Goal: Task Accomplishment & Management: Complete application form

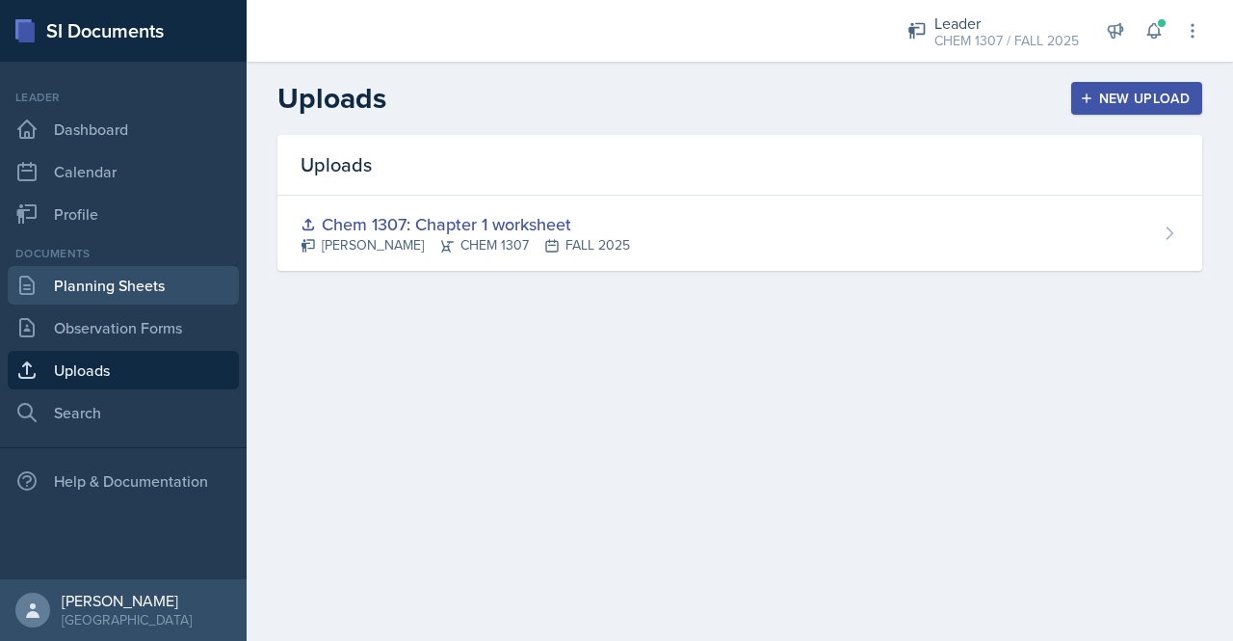
click at [146, 294] on link "Planning Sheets" at bounding box center [123, 285] width 231 height 39
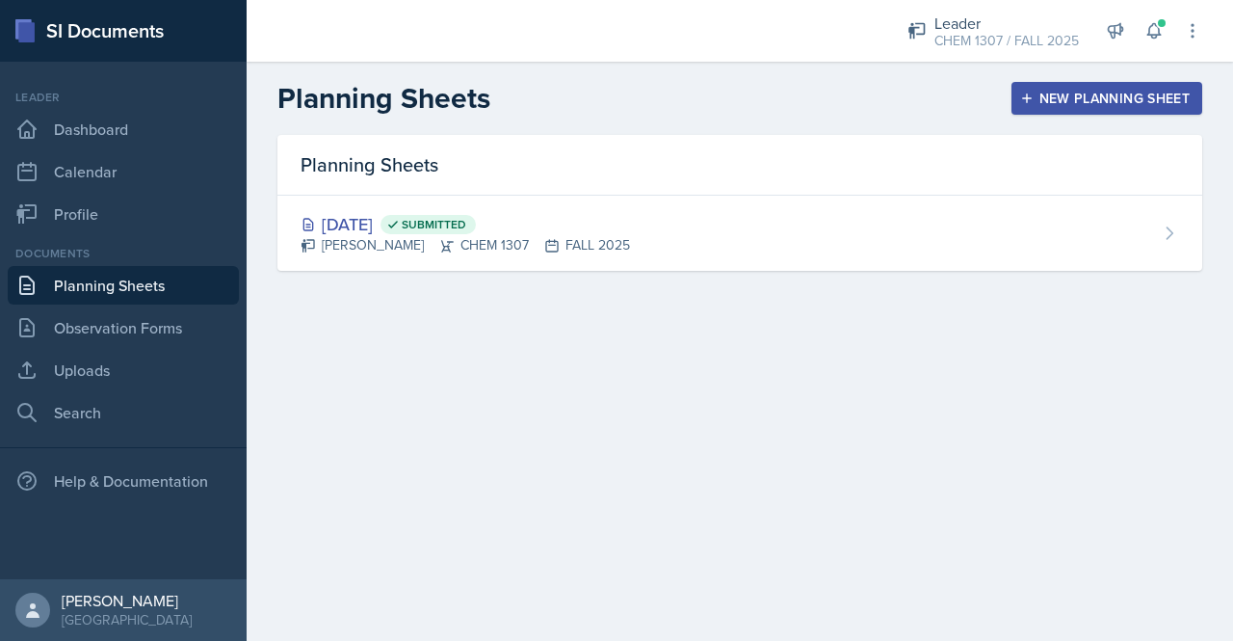
click at [1081, 103] on div "New Planning Sheet" at bounding box center [1107, 98] width 166 height 15
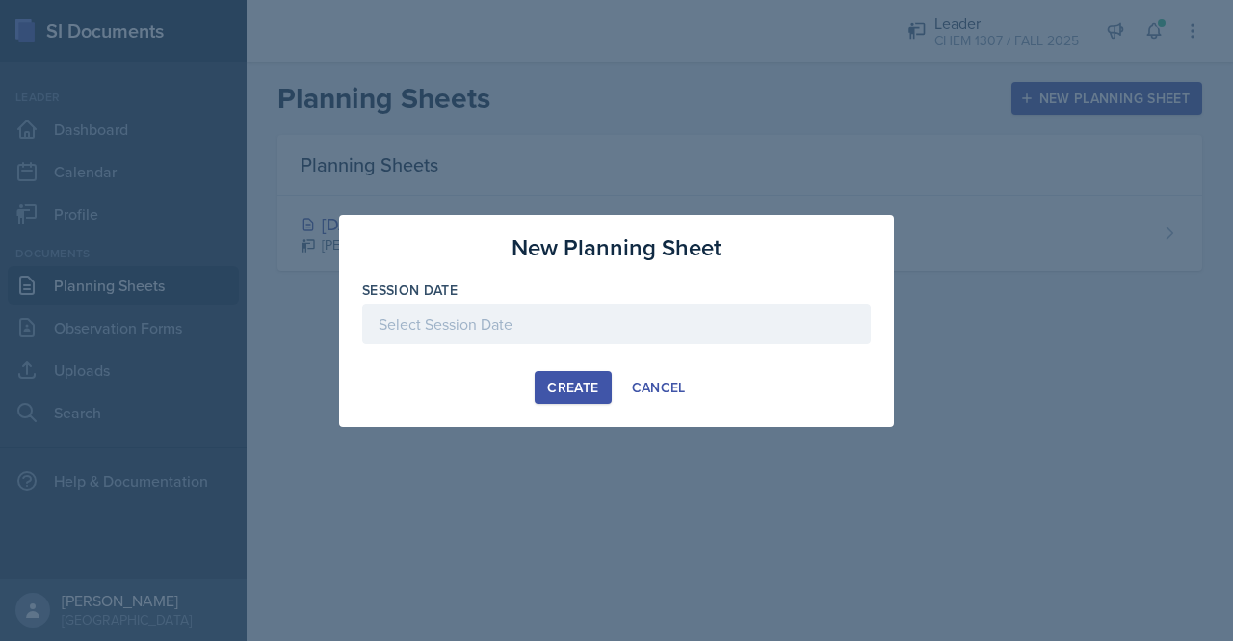
click at [550, 333] on div at bounding box center [616, 324] width 509 height 40
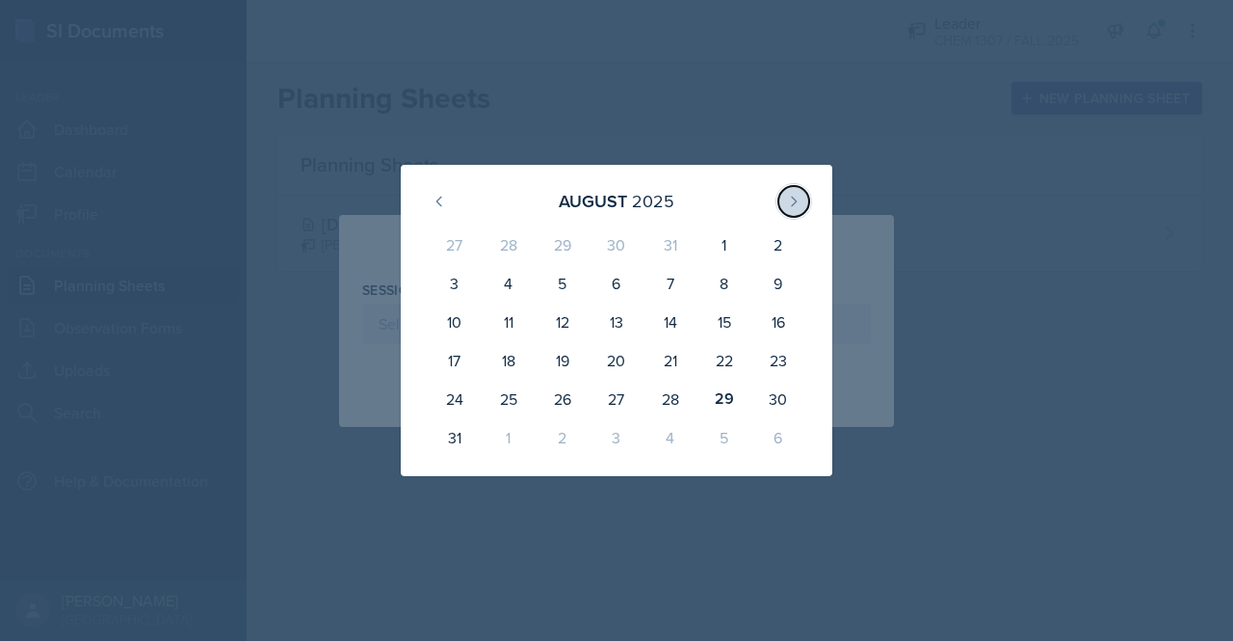
click at [798, 203] on icon at bounding box center [793, 201] width 15 height 15
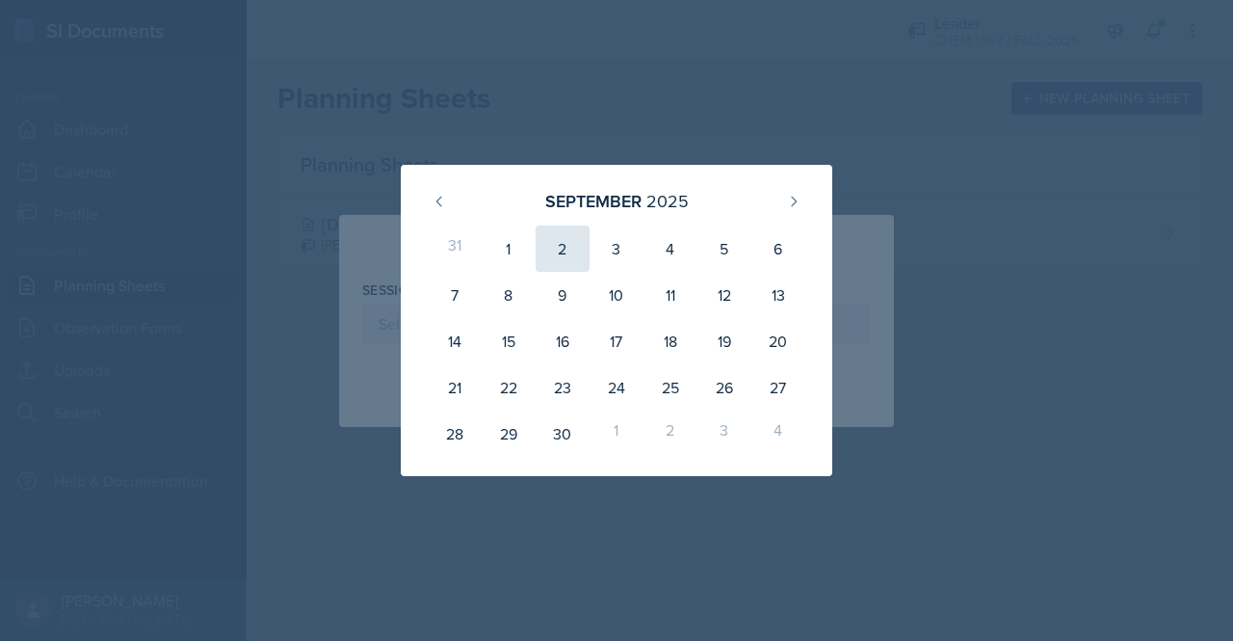
click at [560, 252] on div "2" at bounding box center [563, 248] width 54 height 46
type input "[DATE]"
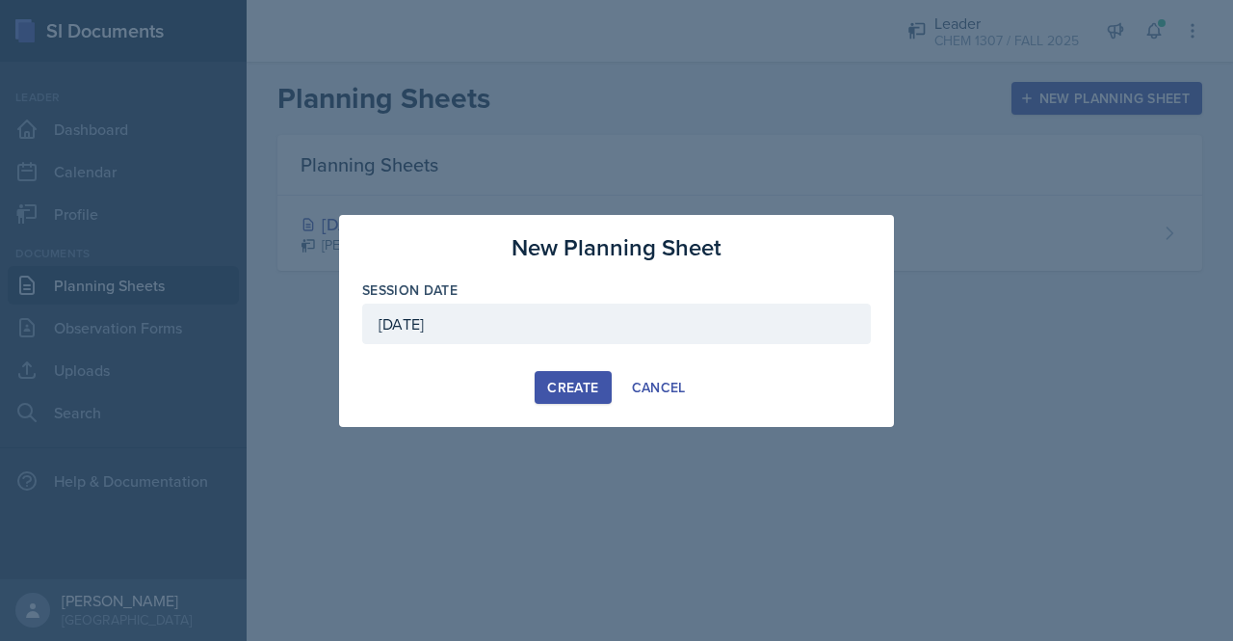
click at [577, 393] on div "Create" at bounding box center [572, 387] width 51 height 15
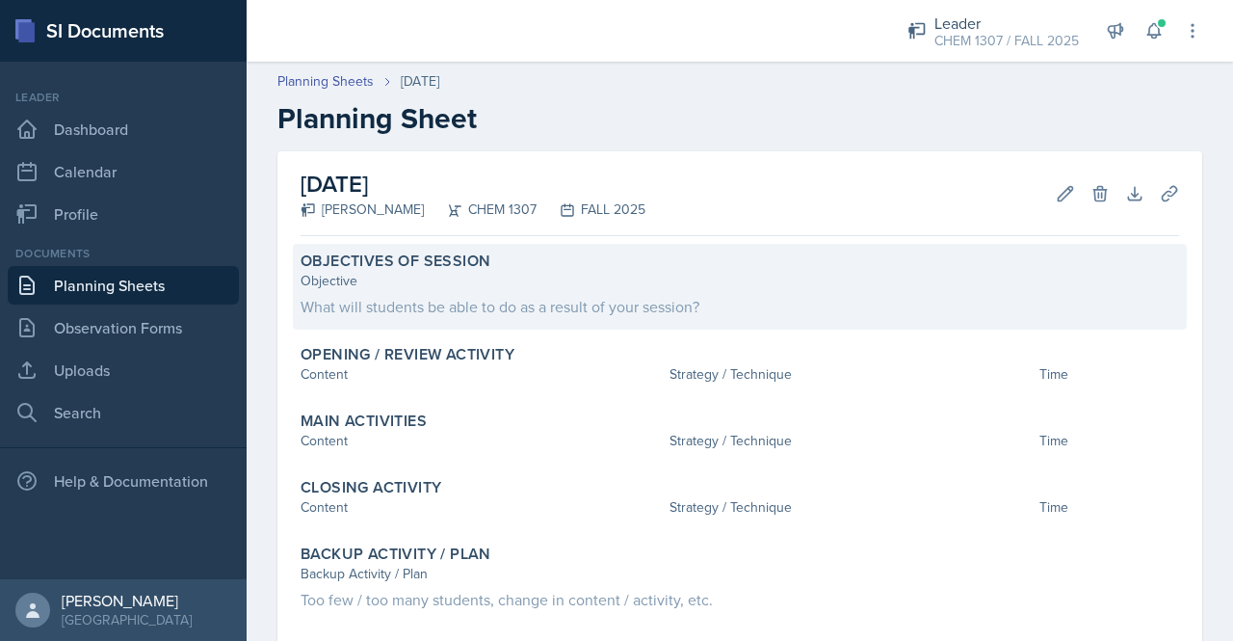
click at [441, 296] on div "What will students be able to do as a result of your session?" at bounding box center [740, 306] width 879 height 23
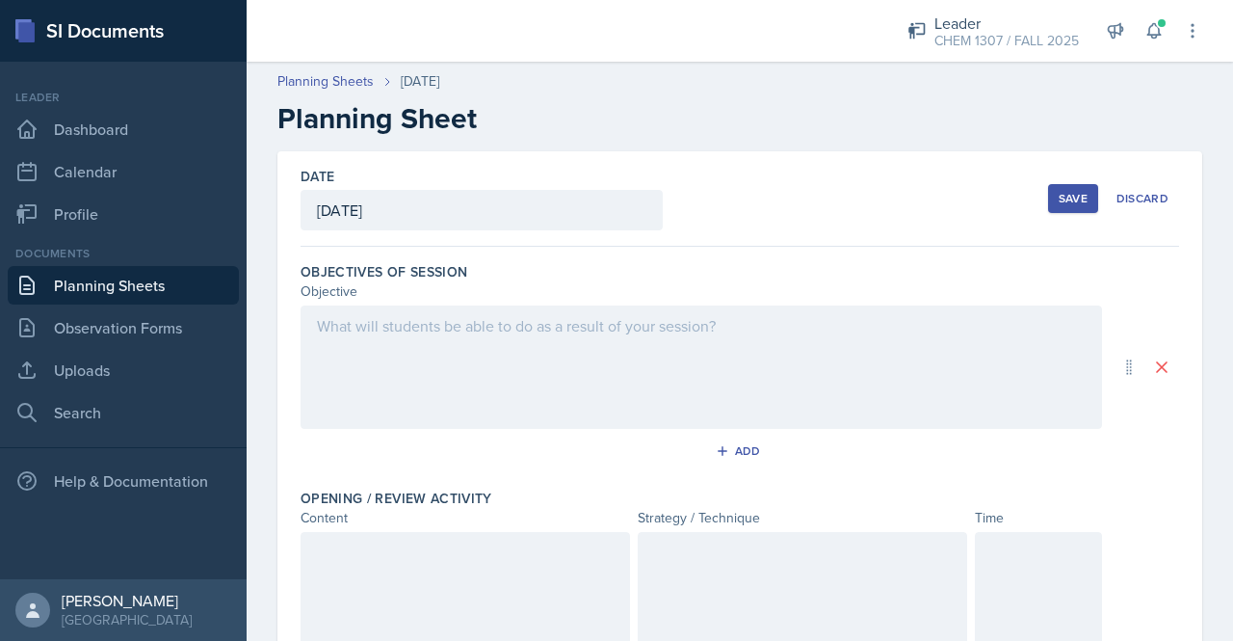
click at [428, 331] on div at bounding box center [702, 366] width 802 height 123
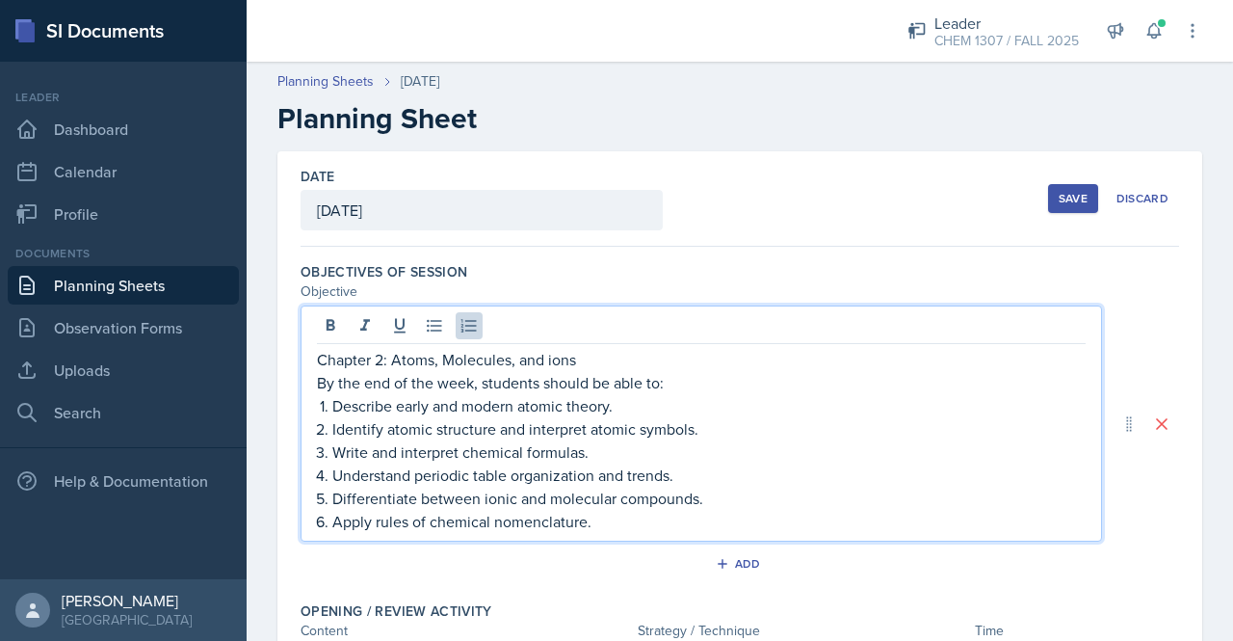
click at [318, 397] on div "Chapter 2: Atoms, Molecules, and ions By the end of the week, students should b…" at bounding box center [701, 440] width 769 height 185
click at [317, 404] on div "Chapter 2: Atoms, Molecules, and ions By the end of the week, students should b…" at bounding box center [701, 440] width 769 height 185
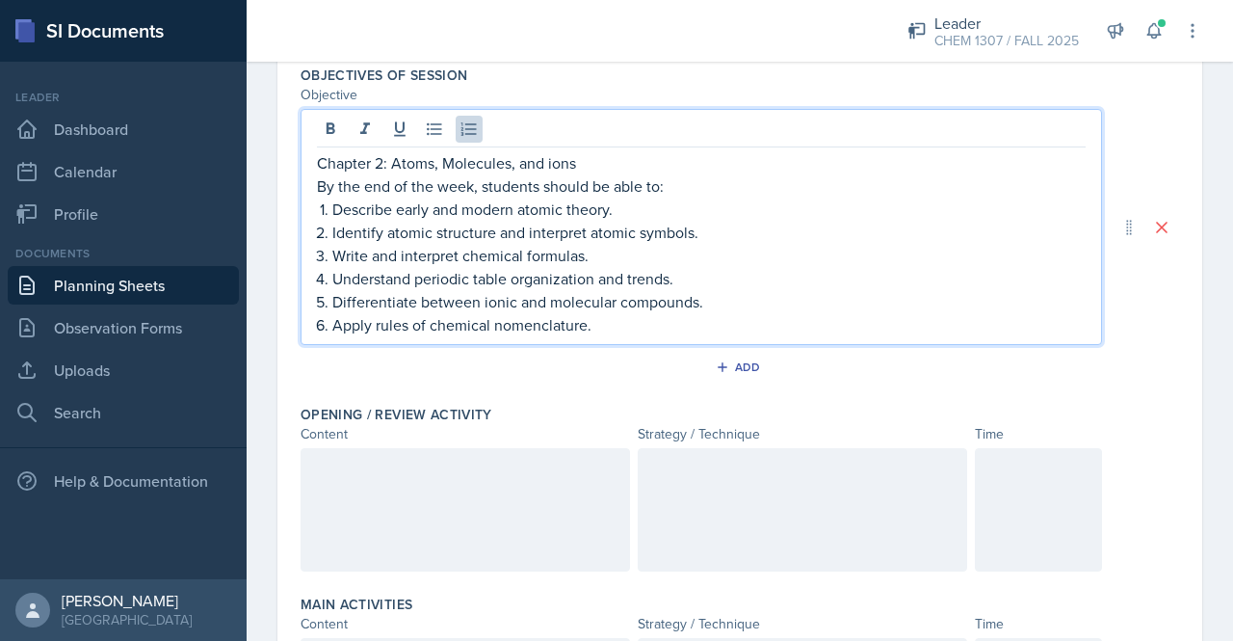
scroll to position [198, 0]
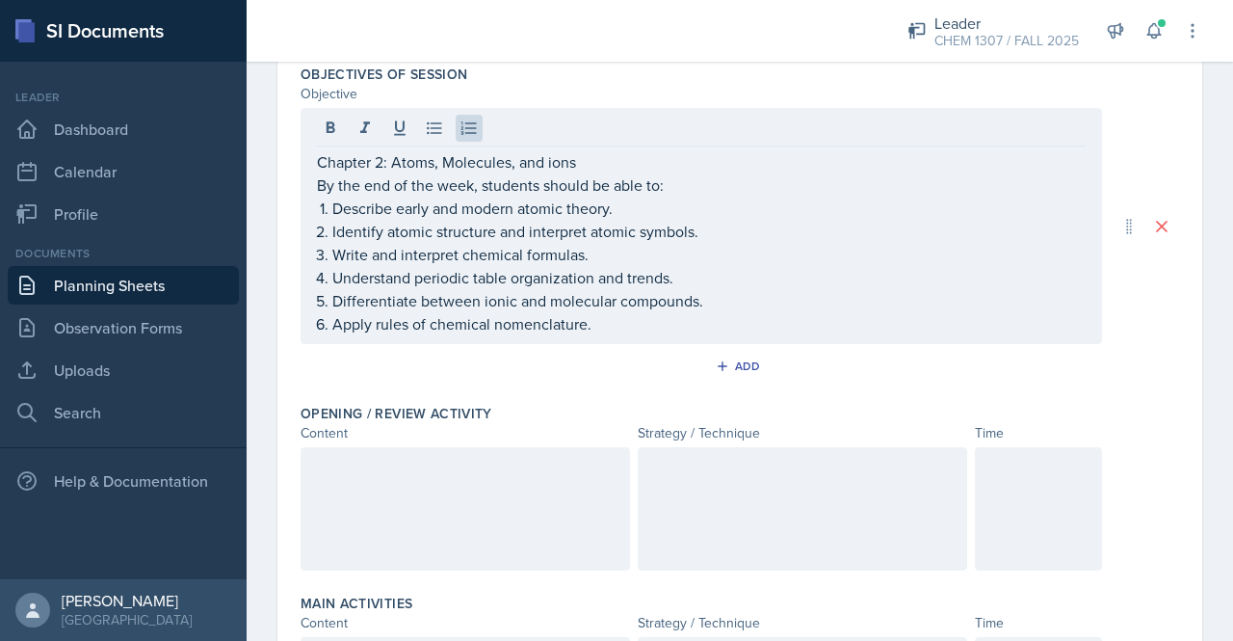
click at [385, 488] on div at bounding box center [466, 508] width 330 height 123
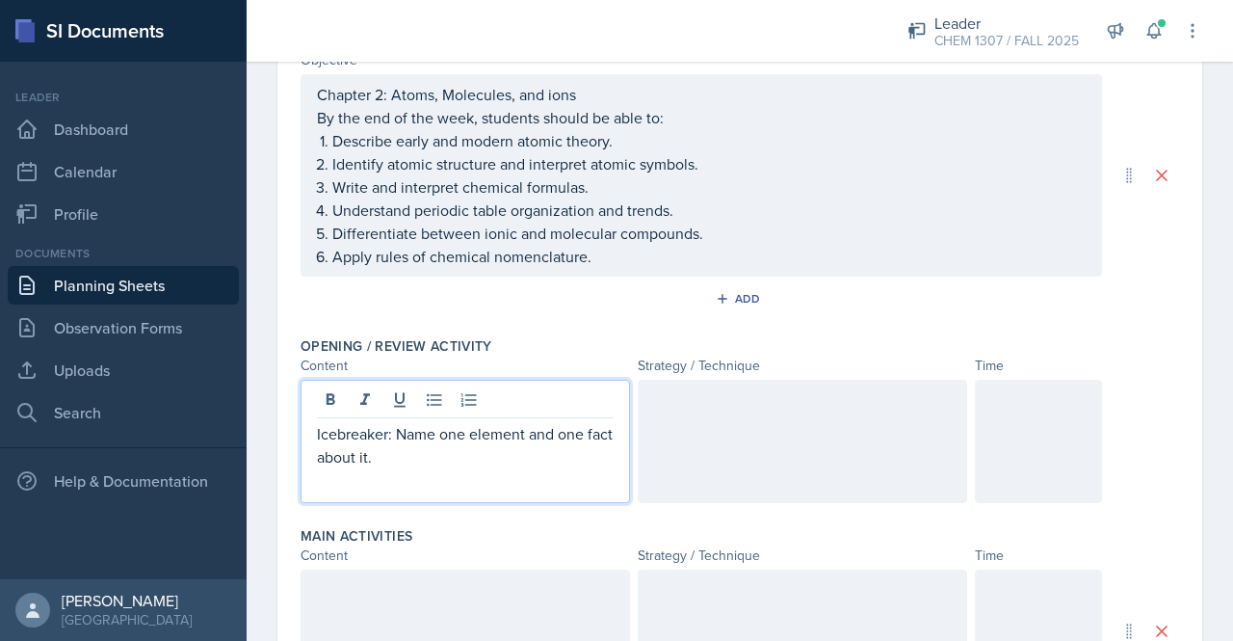
click at [702, 419] on div at bounding box center [803, 441] width 330 height 123
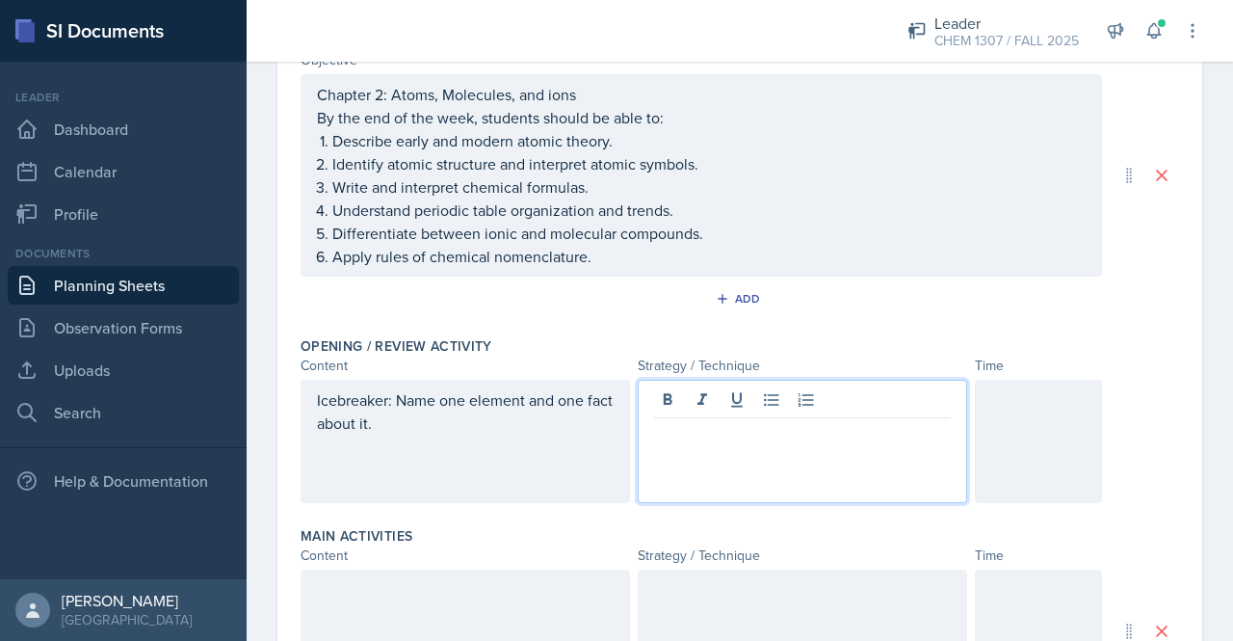
scroll to position [264, 0]
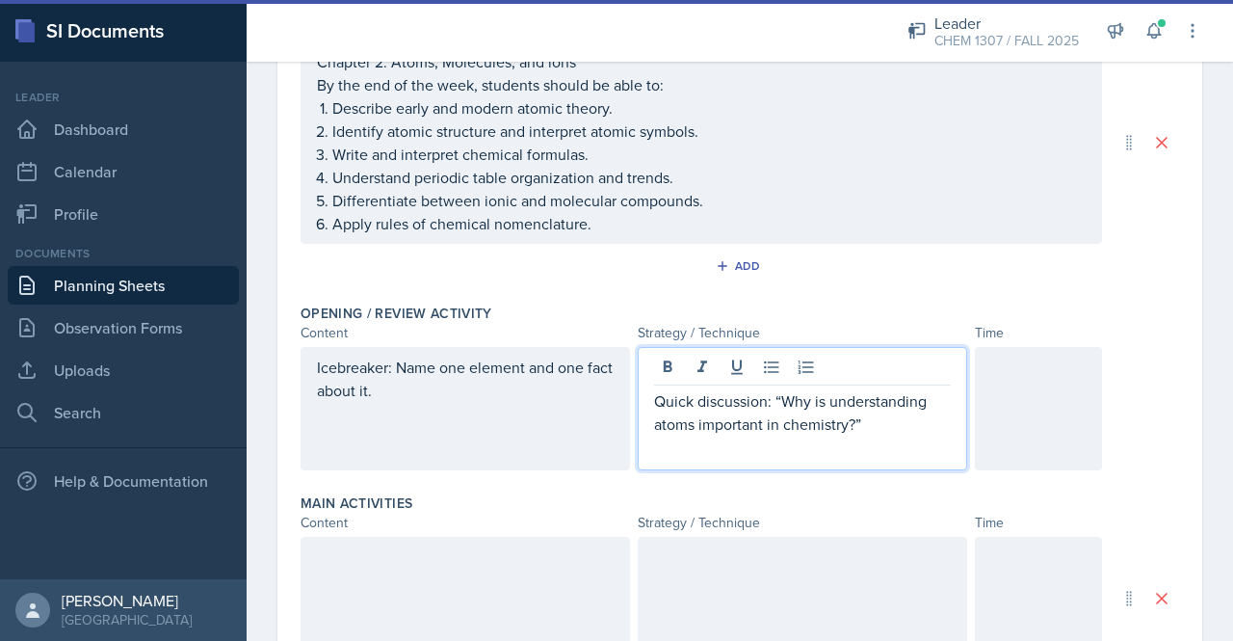
click at [1011, 404] on div at bounding box center [1038, 408] width 127 height 123
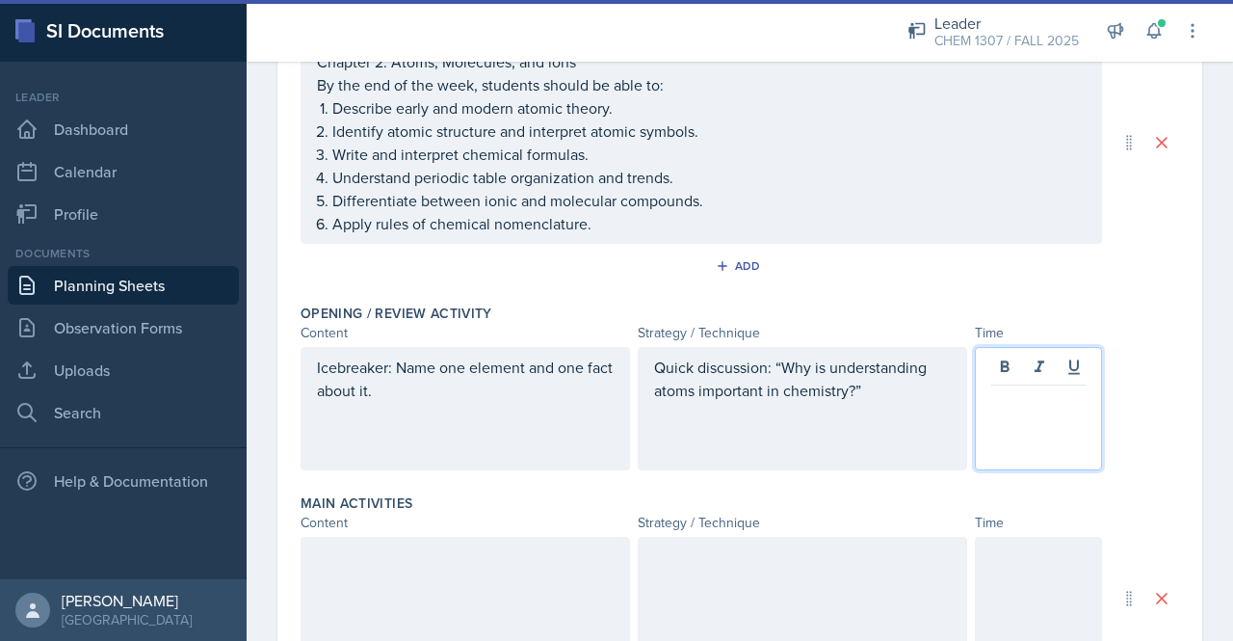
scroll to position [298, 0]
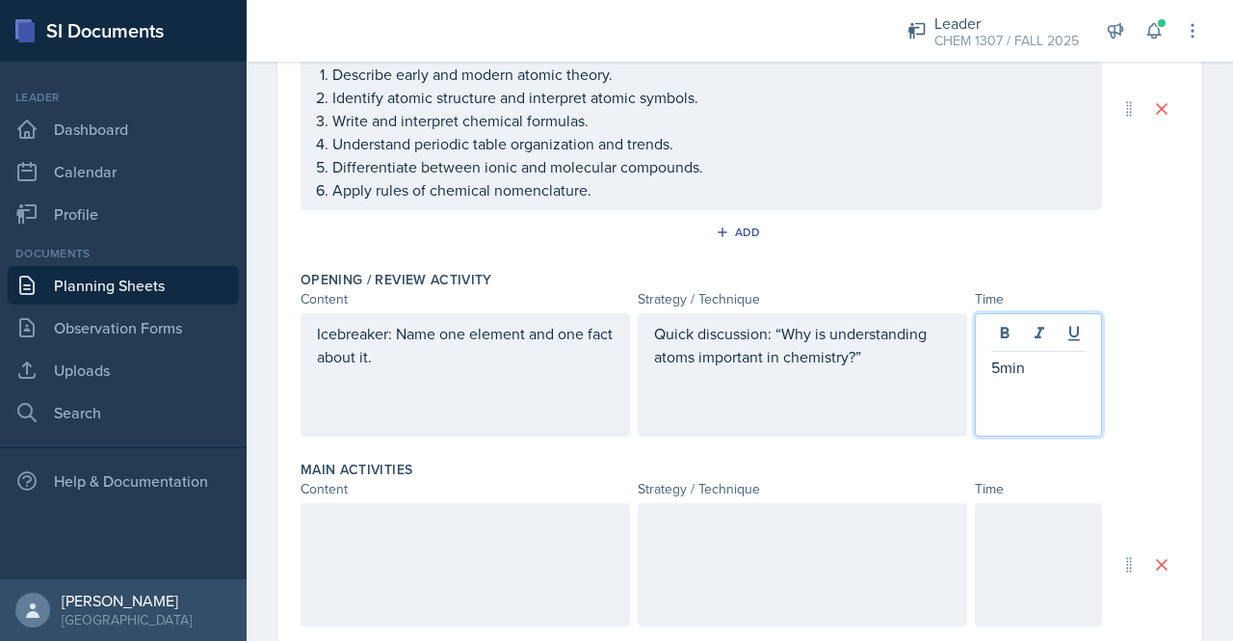
click at [411, 544] on div at bounding box center [466, 564] width 330 height 123
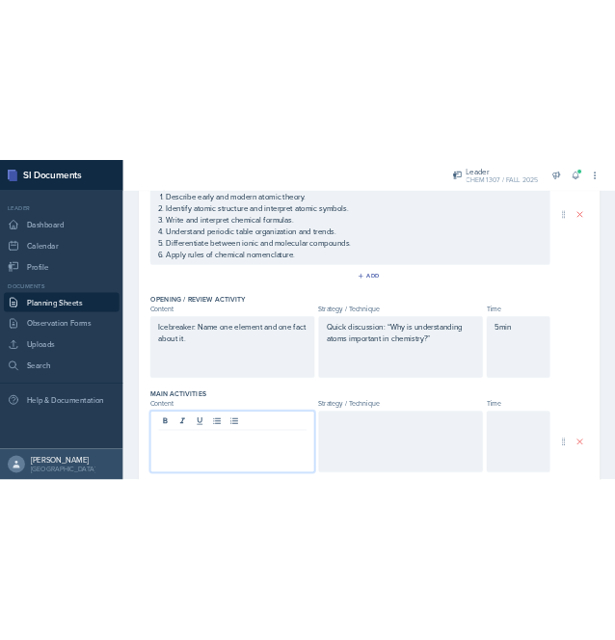
scroll to position [331, 0]
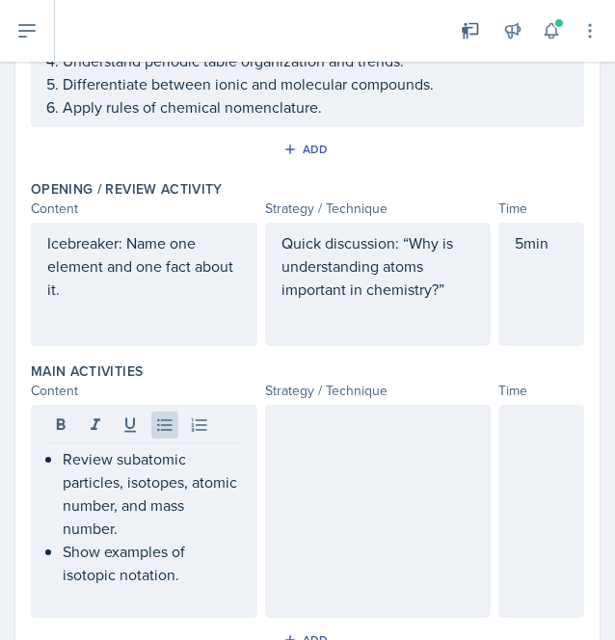
click at [316, 442] on div at bounding box center [378, 511] width 226 height 213
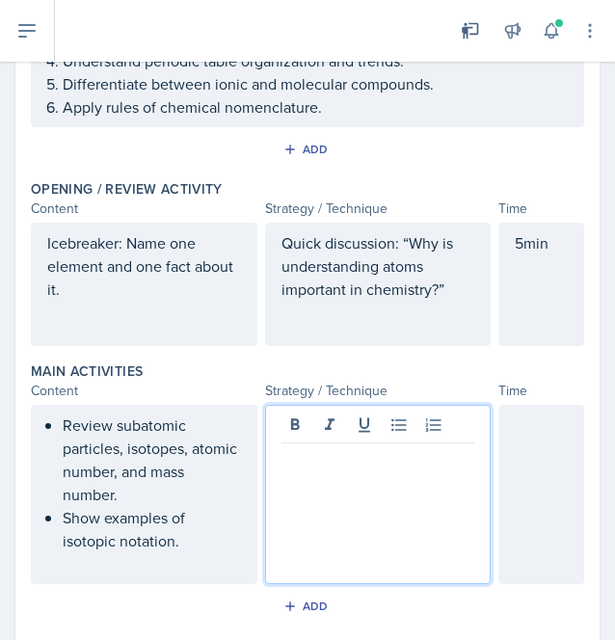
scroll to position [364, 0]
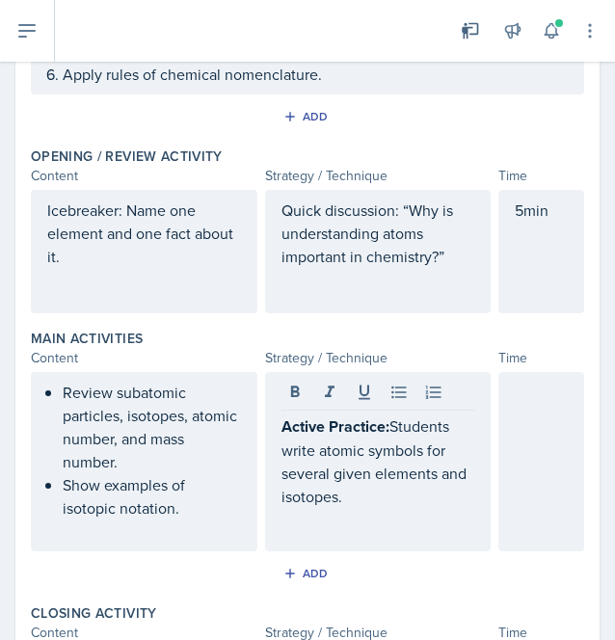
click at [184, 510] on p "Show examples of isotopic notation." at bounding box center [152, 496] width 178 height 46
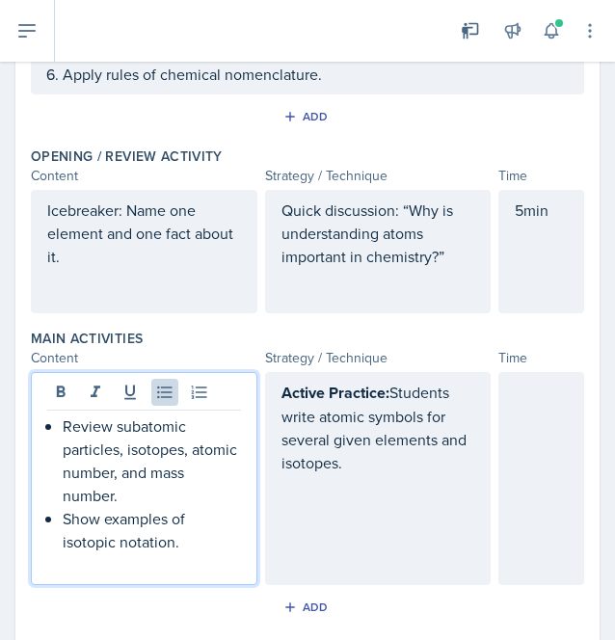
click at [199, 541] on p "Show examples of isotopic notation." at bounding box center [152, 530] width 178 height 46
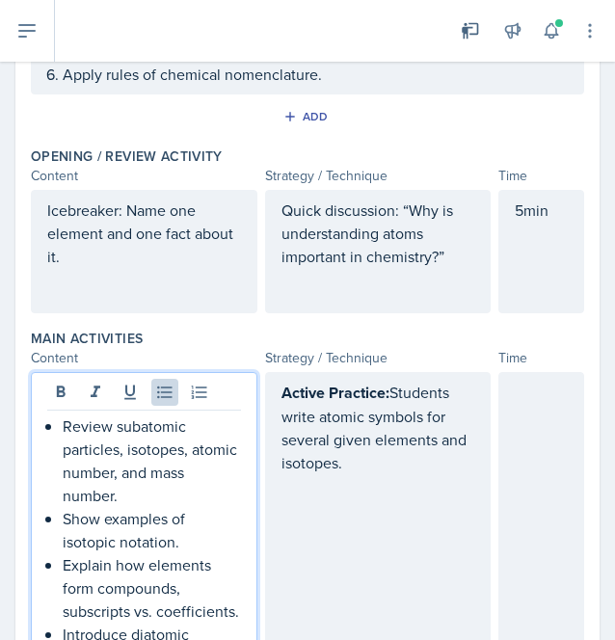
scroll to position [440, 0]
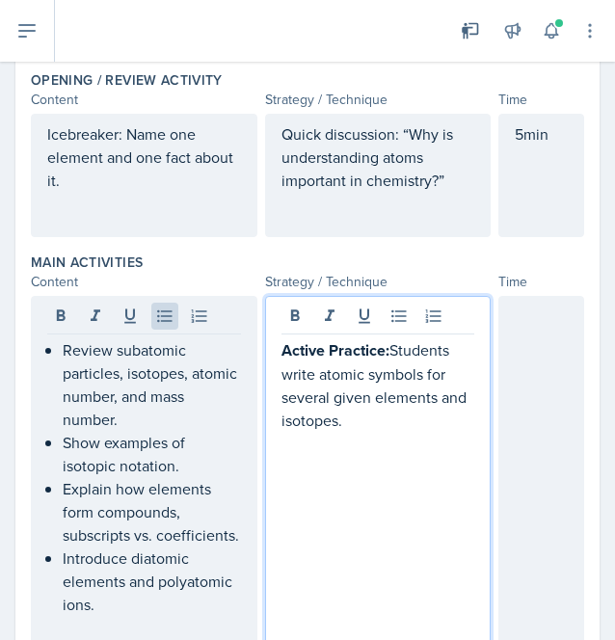
click at [360, 432] on p at bounding box center [378, 443] width 194 height 23
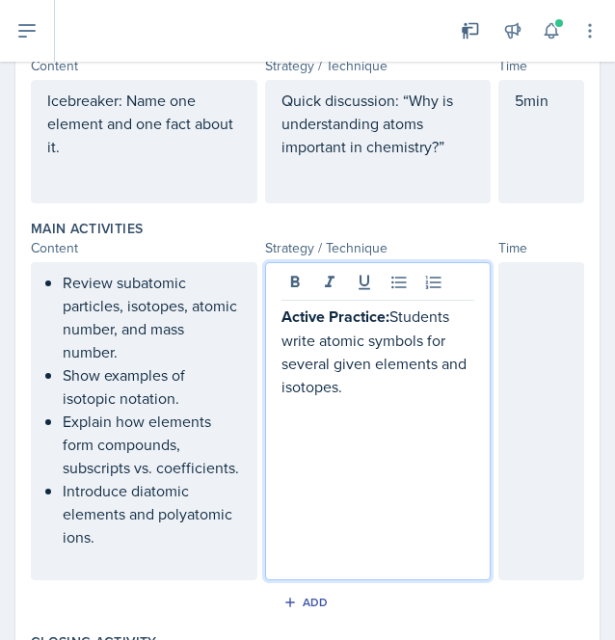
click at [384, 312] on p "Active Practice: Students write atomic symbols for several given elements and i…" at bounding box center [378, 351] width 194 height 93
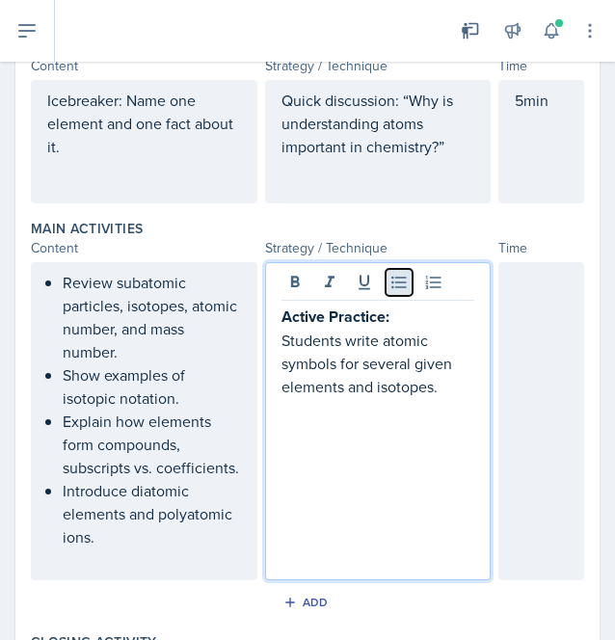
click at [400, 283] on icon at bounding box center [398, 282] width 19 height 19
click at [458, 405] on p at bounding box center [378, 409] width 194 height 23
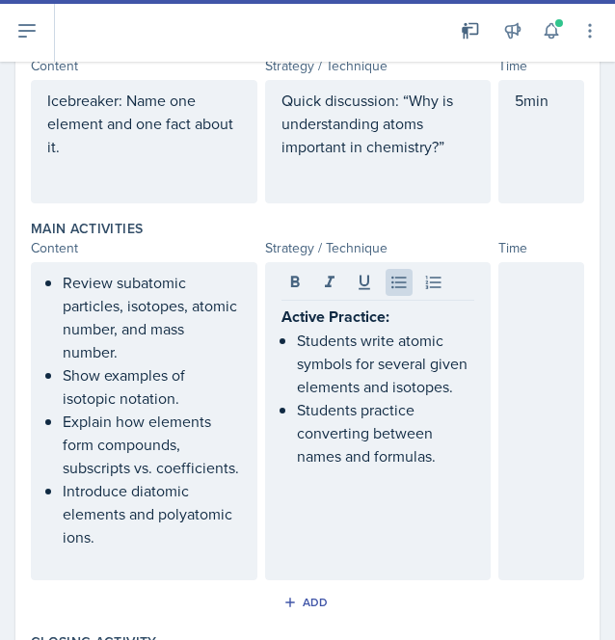
click at [141, 548] on p "Introduce diatomic elements and polyatomic ions." at bounding box center [152, 513] width 178 height 69
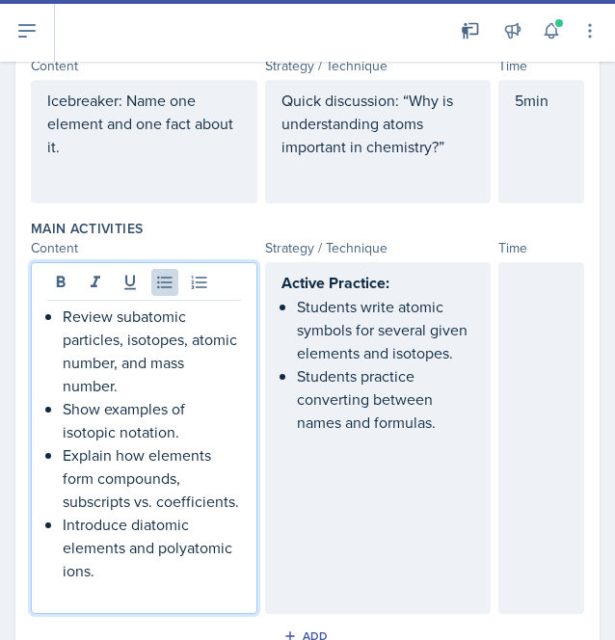
click at [118, 582] on p "Introduce diatomic elements and polyatomic ions." at bounding box center [152, 547] width 178 height 69
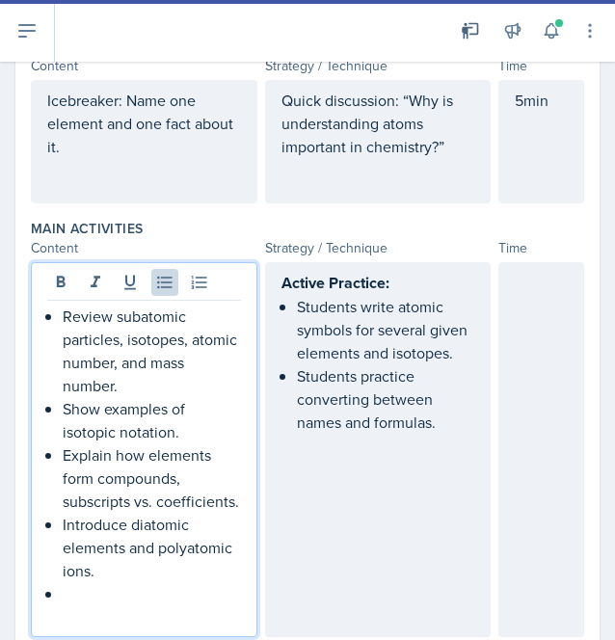
scroll to position [510, 0]
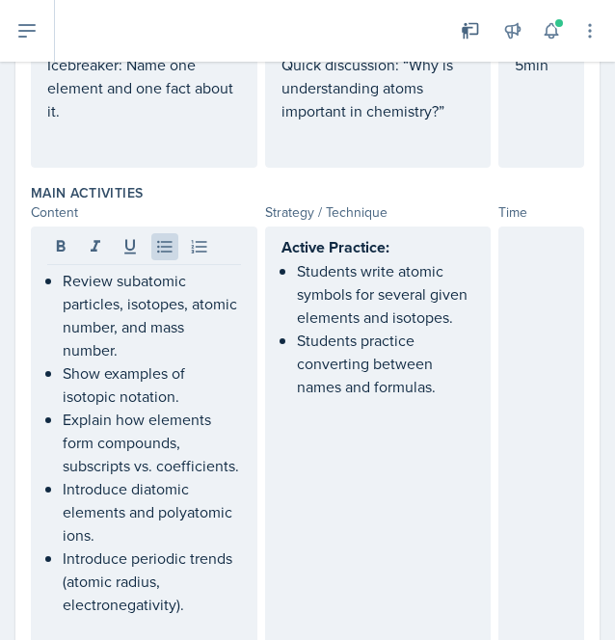
click at [439, 390] on p "Students practice converting between names and formulas." at bounding box center [386, 363] width 178 height 69
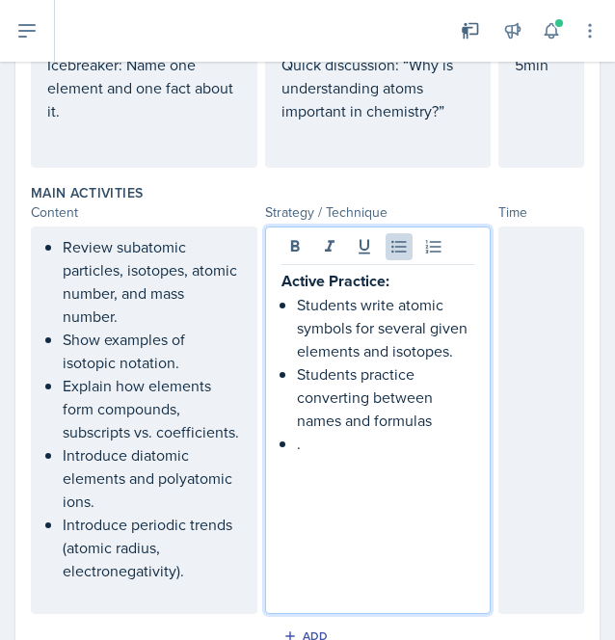
paste div
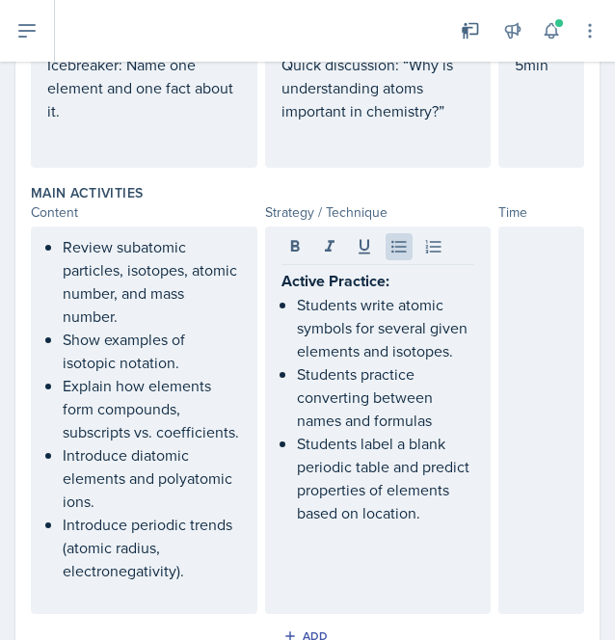
click at [202, 582] on p "Introduce periodic trends (atomic radius, electronegativity)." at bounding box center [152, 547] width 178 height 69
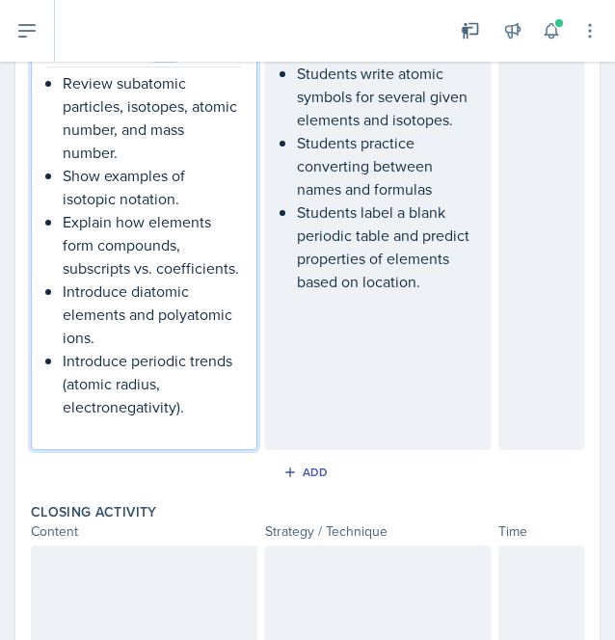
scroll to position [710, 0]
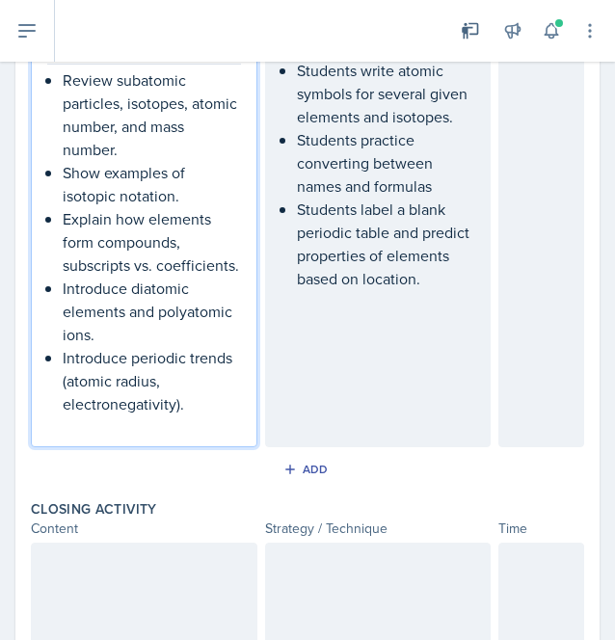
click at [200, 415] on p "Introduce periodic trends (atomic radius, electronegativity)." at bounding box center [152, 380] width 178 height 69
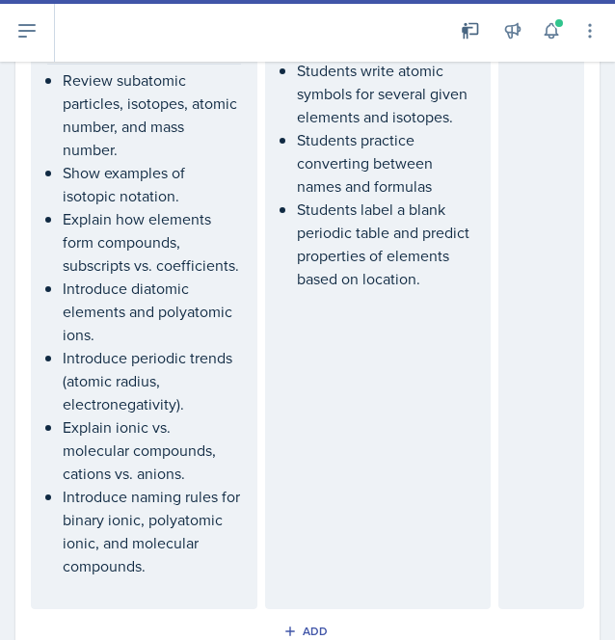
click at [374, 290] on p "Students label a blank periodic table and predict properties of elements based …" at bounding box center [386, 244] width 178 height 93
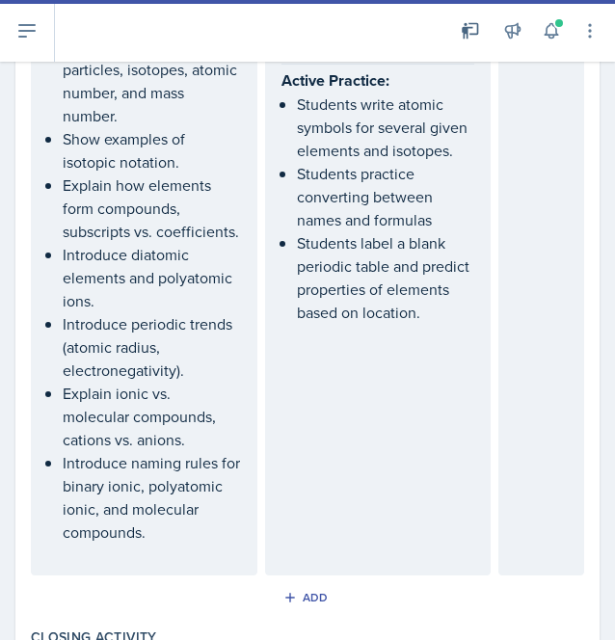
click at [385, 344] on div "Active Practice: Students write atomic symbols for several given elements and i…" at bounding box center [378, 300] width 226 height 549
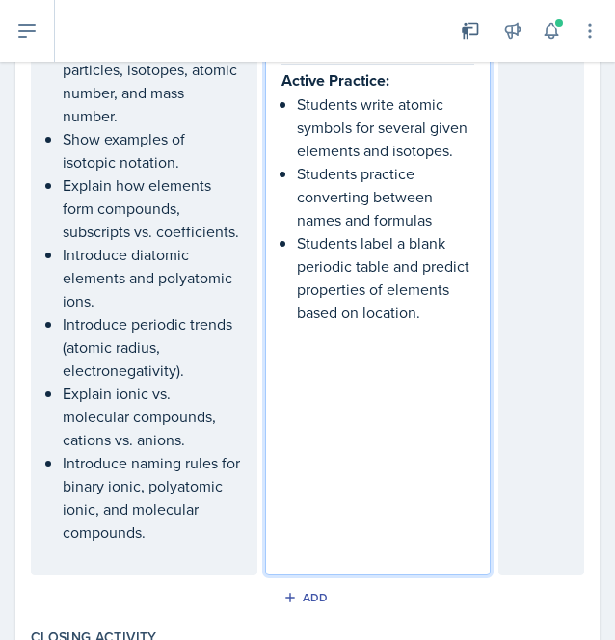
click at [355, 324] on p "Students label a blank periodic table and predict properties of elements based …" at bounding box center [386, 277] width 178 height 93
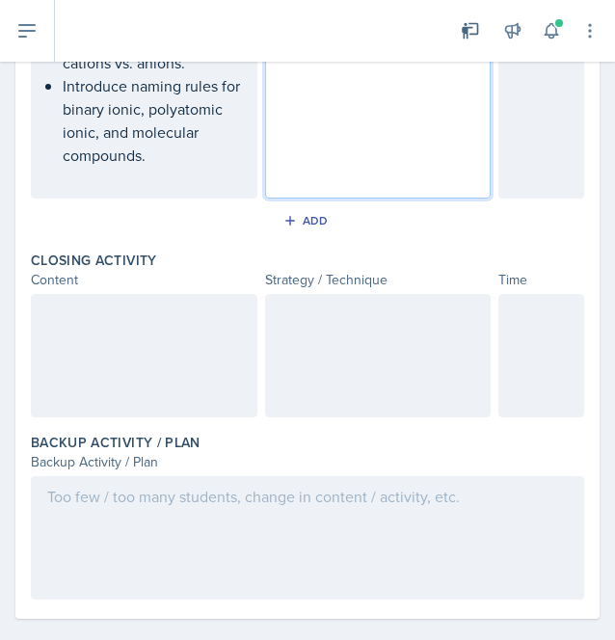
scroll to position [1093, 0]
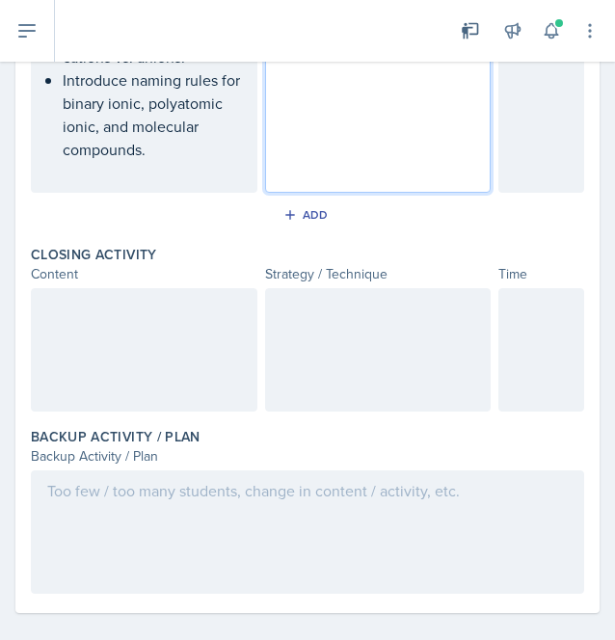
click at [346, 377] on div at bounding box center [378, 349] width 226 height 123
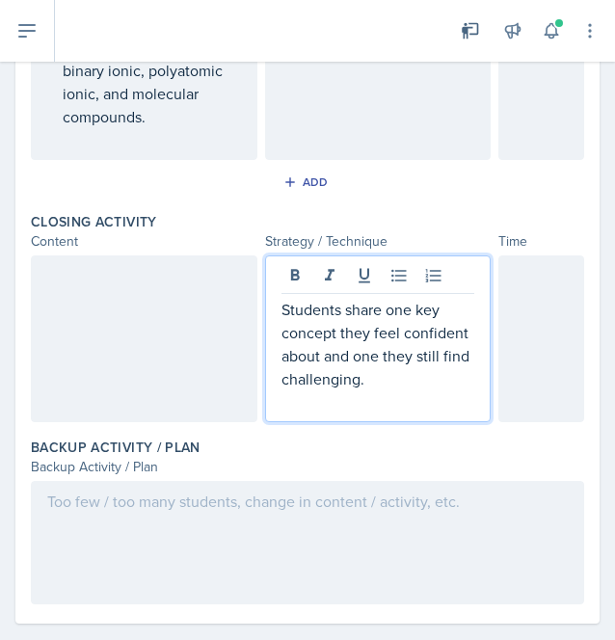
click at [85, 327] on div at bounding box center [144, 338] width 226 height 167
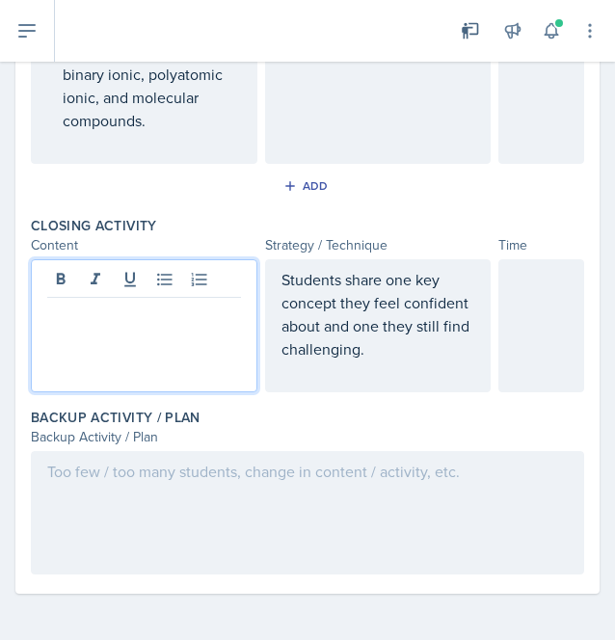
scroll to position [1141, 0]
click at [56, 319] on p "wrap-up & Reflection" at bounding box center [144, 313] width 194 height 23
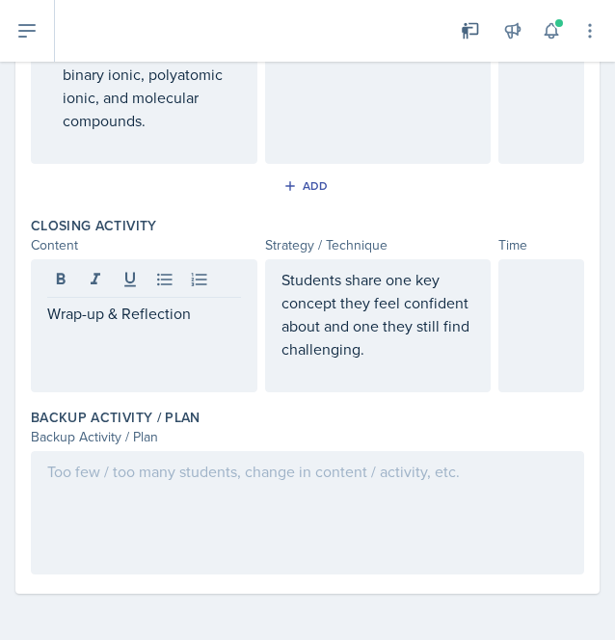
click at [501, 354] on div at bounding box center [541, 325] width 86 height 133
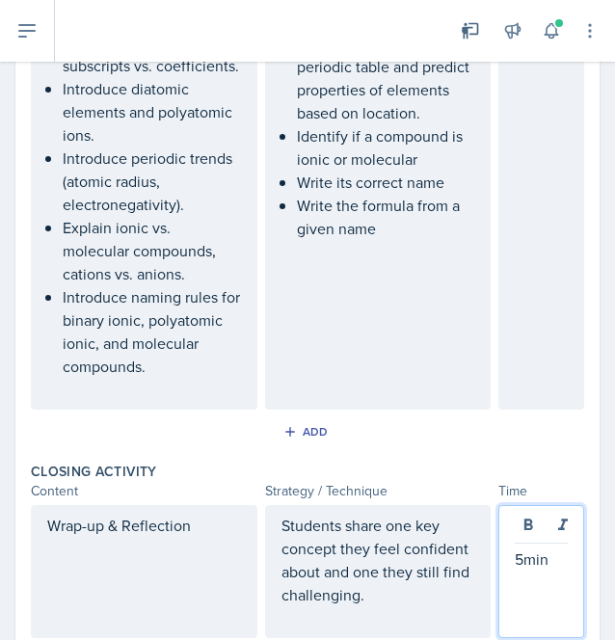
scroll to position [869, 0]
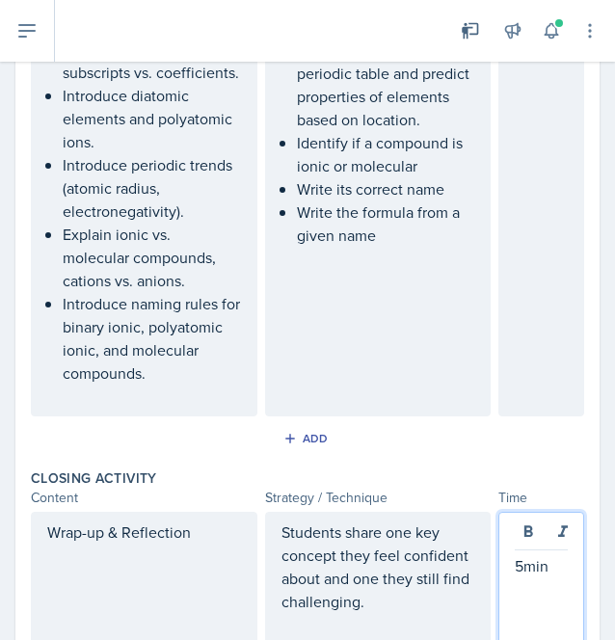
click at [498, 278] on div at bounding box center [541, 141] width 86 height 549
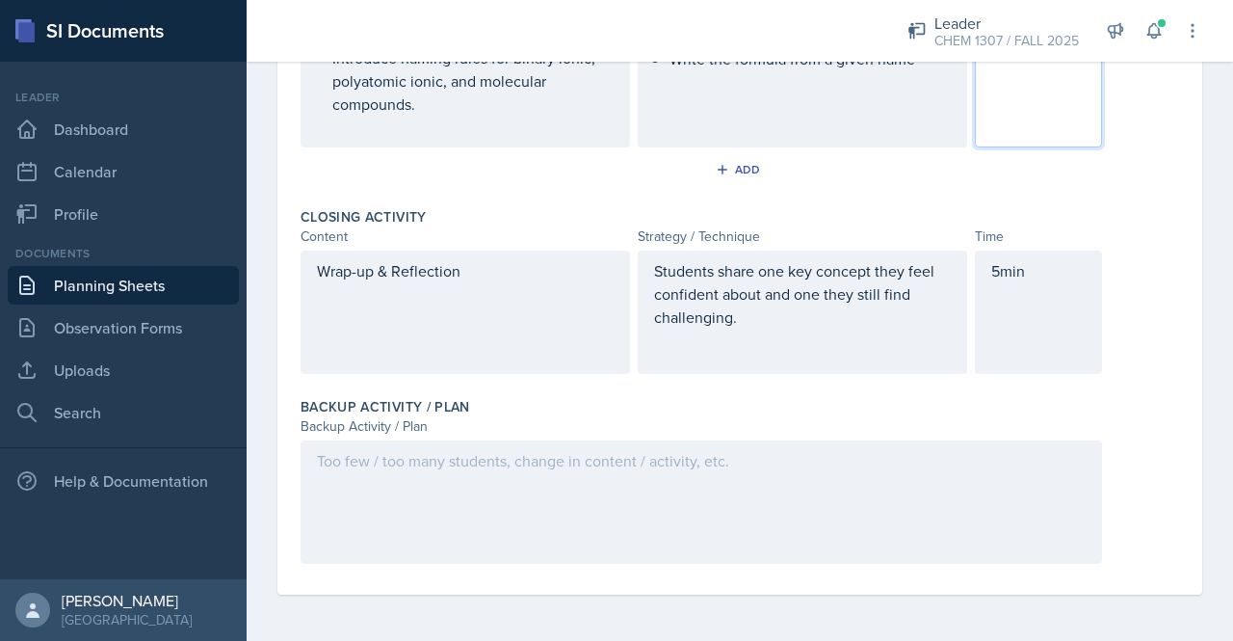
scroll to position [1014, 0]
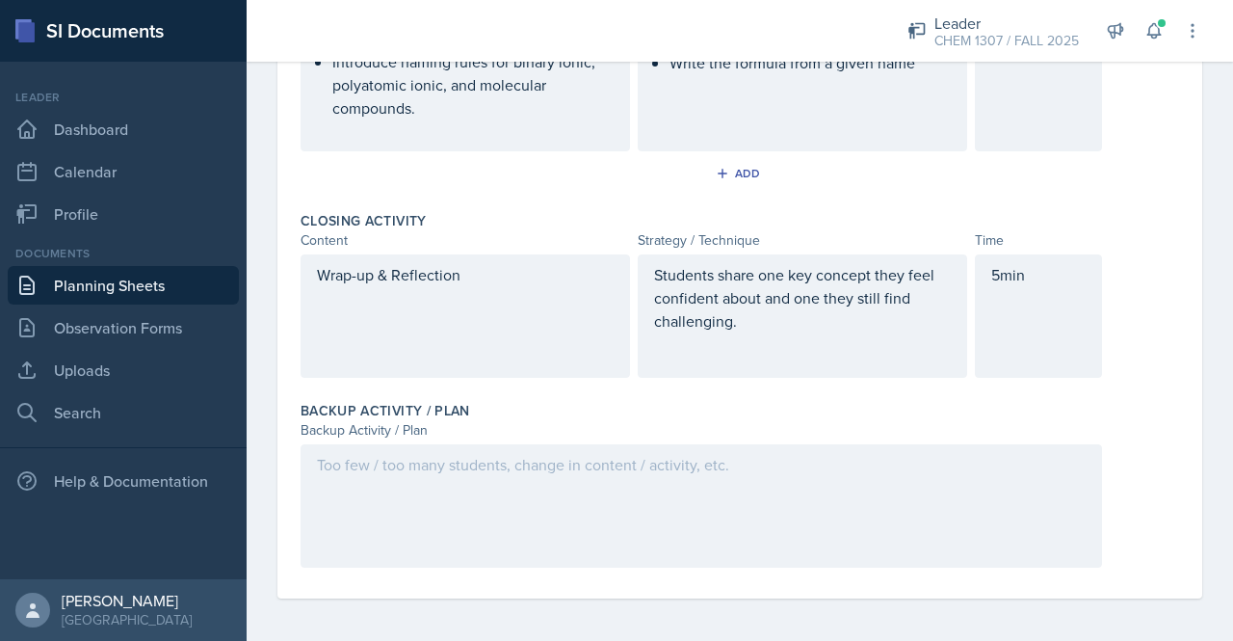
click at [479, 498] on div at bounding box center [702, 505] width 802 height 123
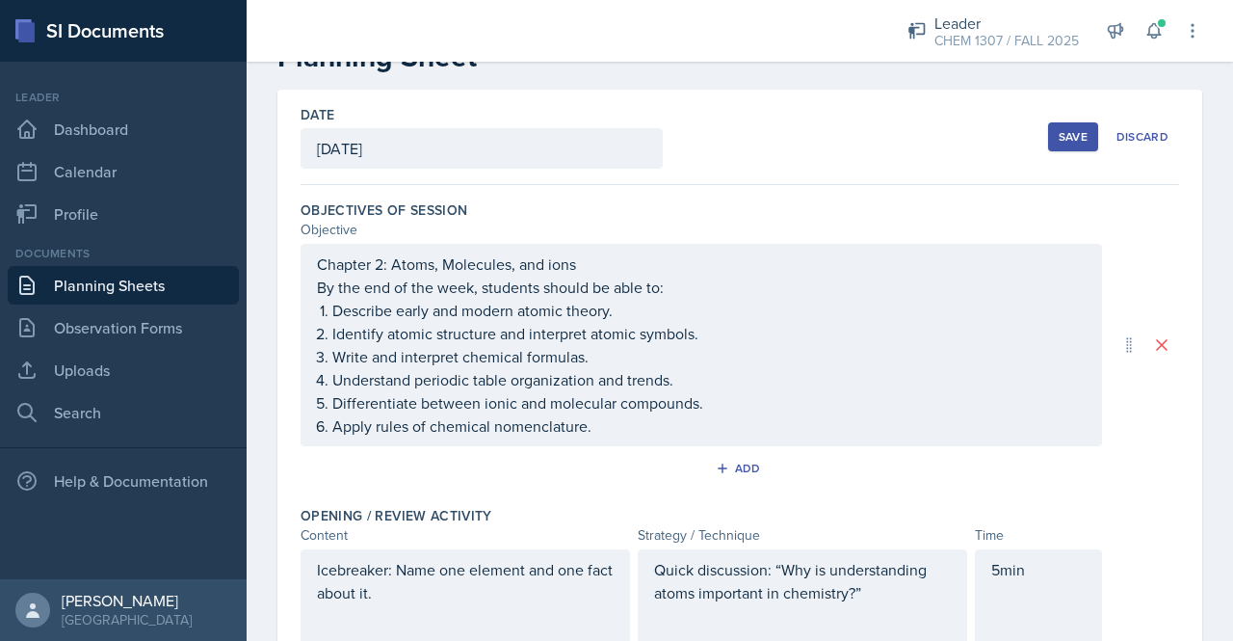
scroll to position [0, 0]
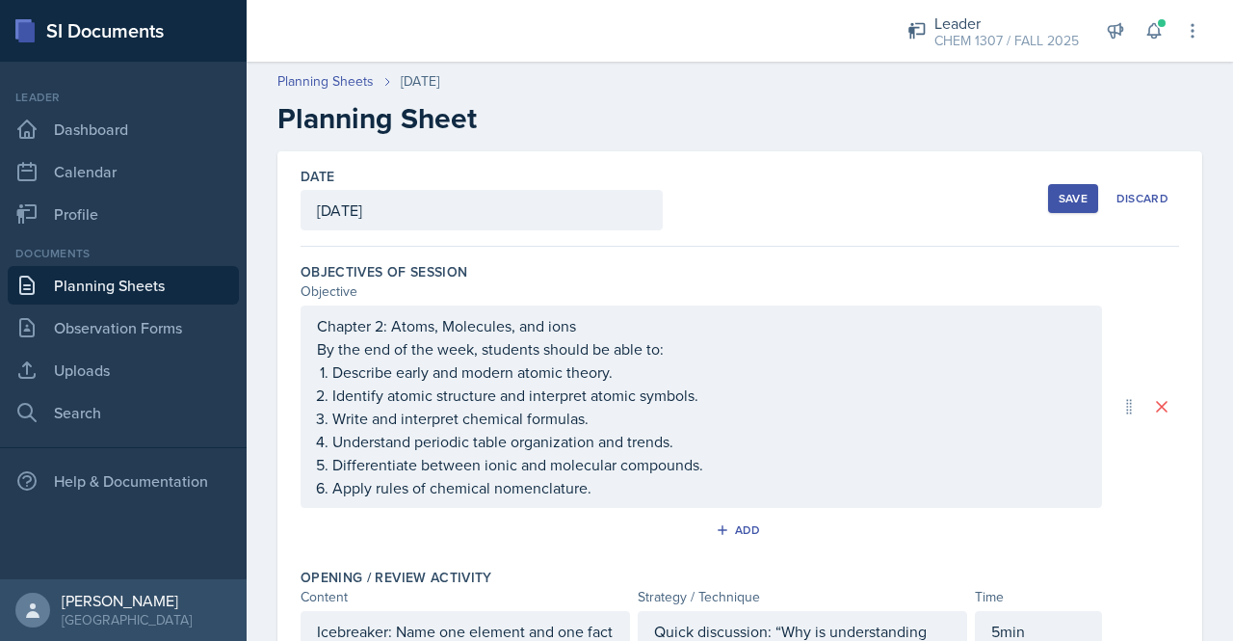
click at [1064, 194] on div "Save" at bounding box center [1073, 198] width 29 height 15
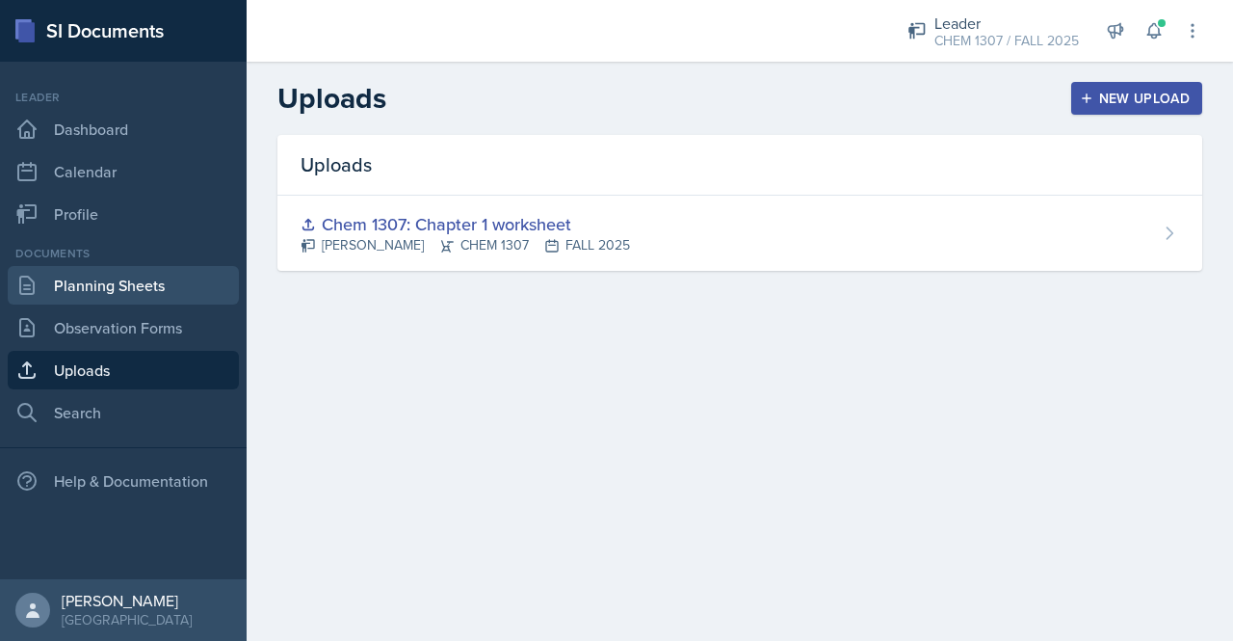
click at [138, 278] on link "Planning Sheets" at bounding box center [123, 285] width 231 height 39
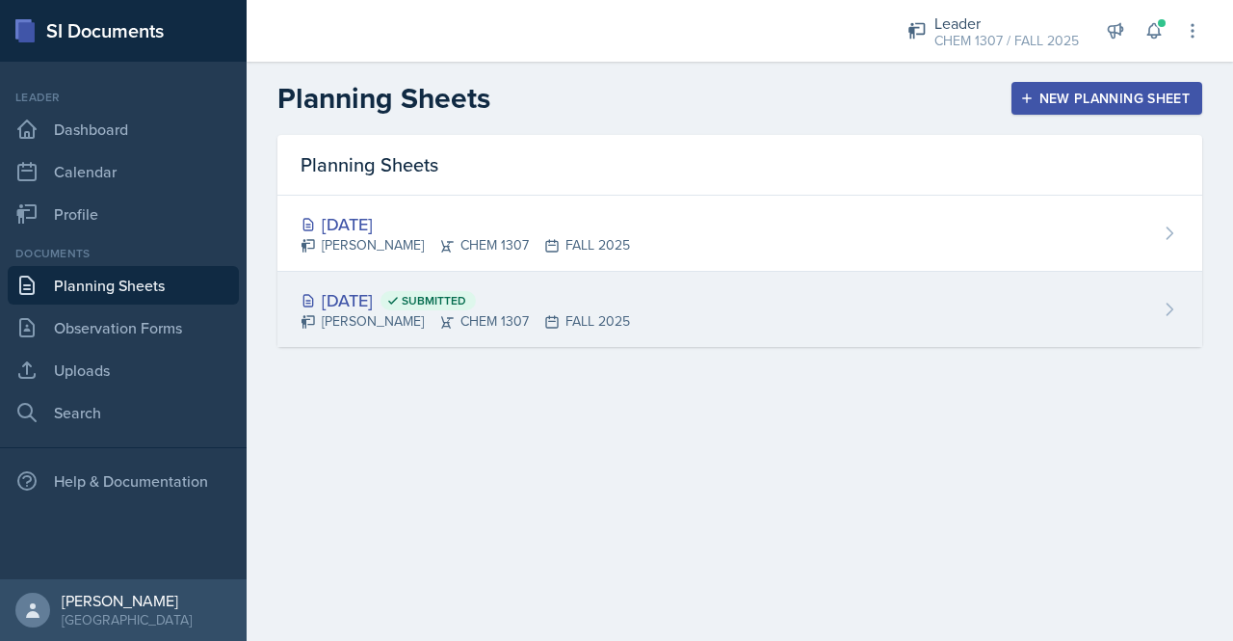
click at [430, 298] on div "Aug 26th, 2025 Submitted" at bounding box center [466, 300] width 330 height 26
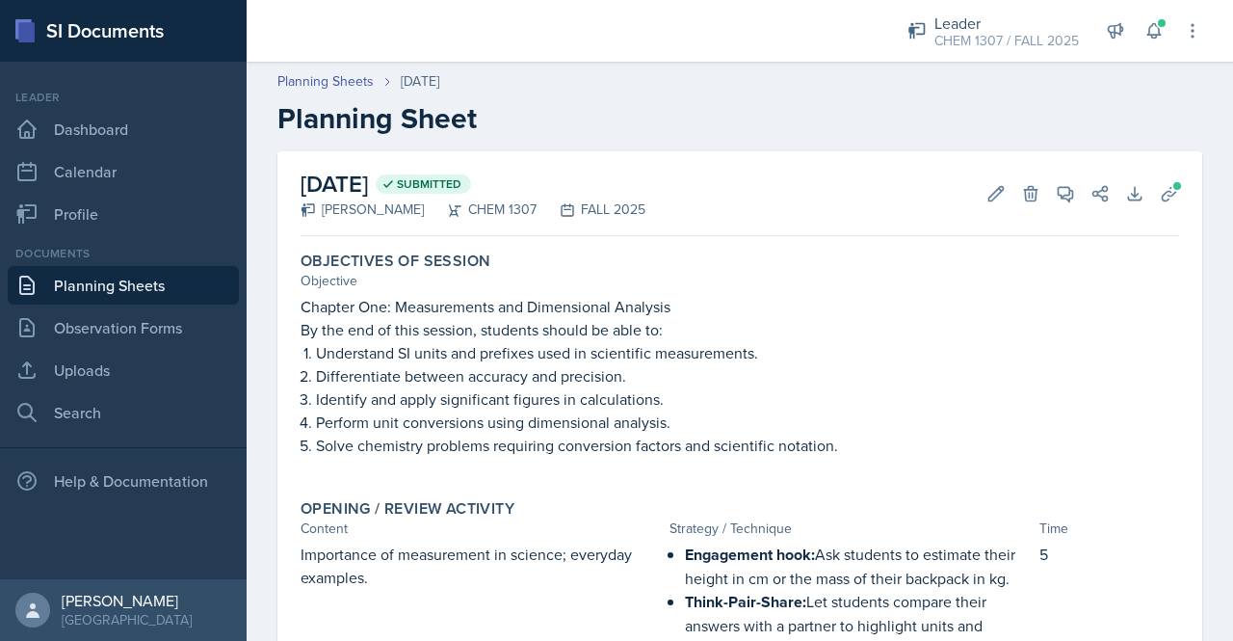
scroll to position [854, 0]
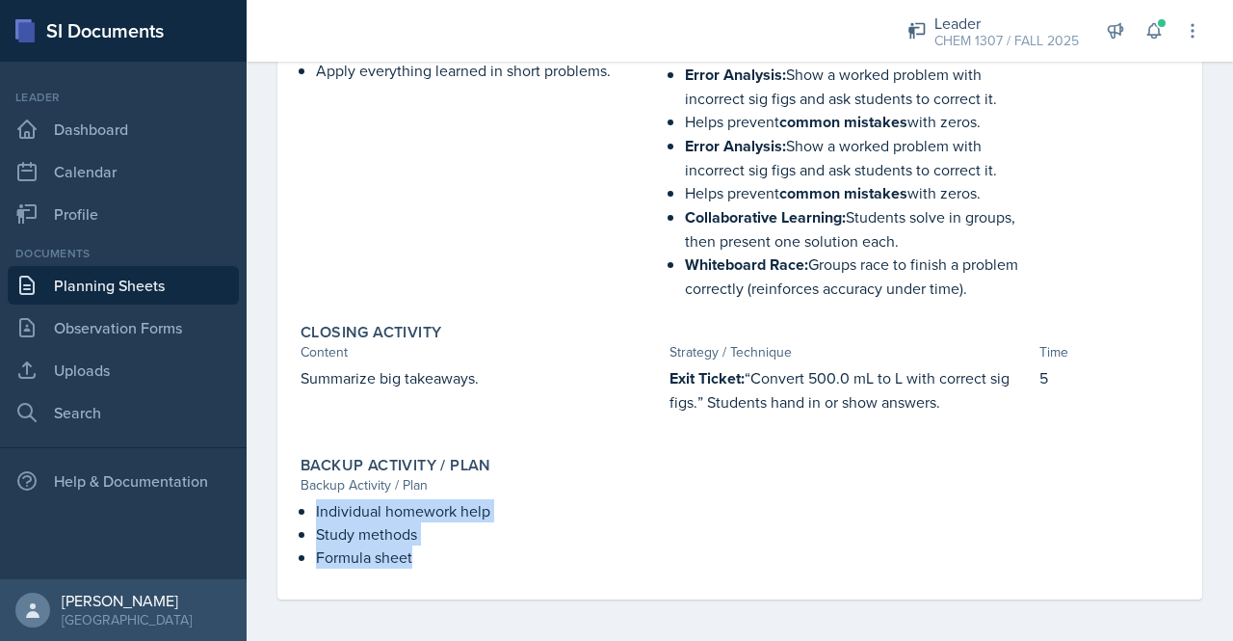
drag, startPoint x: 317, startPoint y: 507, endPoint x: 440, endPoint y: 566, distance: 136.6
click at [440, 566] on div "Backup Activity / Plan Backup Activity / Plan Individual homework help Study me…" at bounding box center [740, 512] width 894 height 128
copy ul "Individual homework help Study methods Formula sheet"
